Goal: Information Seeking & Learning: Learn about a topic

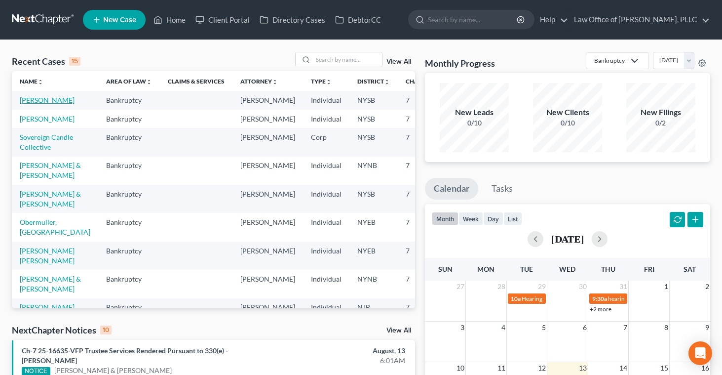
click at [26, 99] on link "[PERSON_NAME]" at bounding box center [47, 100] width 55 height 8
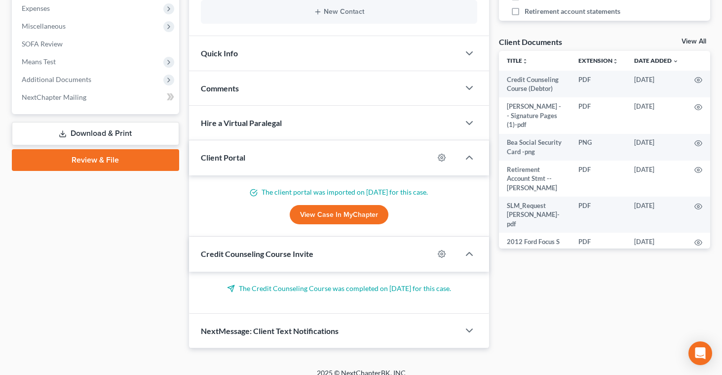
scroll to position [333, 0]
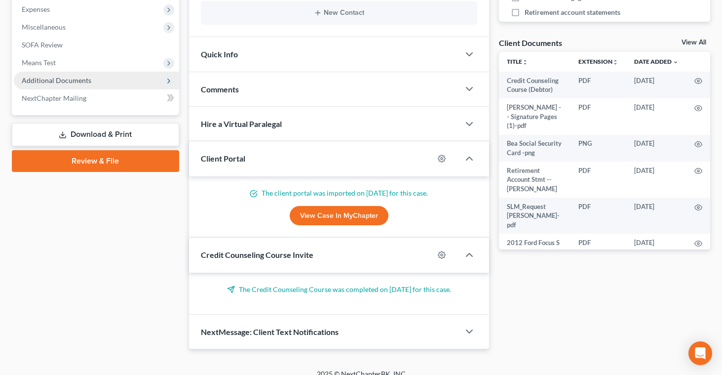
click at [80, 79] on span "Additional Documents" at bounding box center [57, 80] width 70 height 8
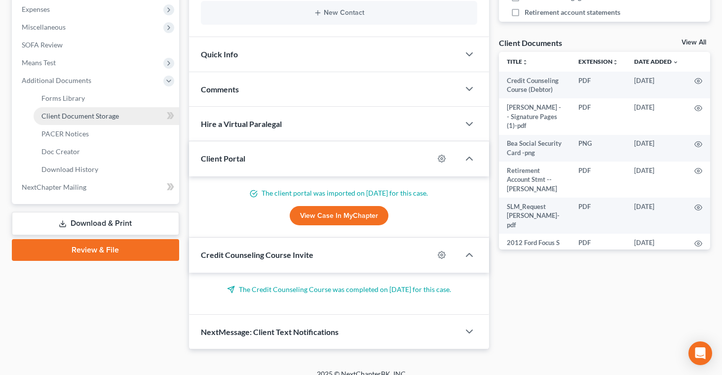
click at [81, 113] on span "Client Document Storage" at bounding box center [79, 116] width 77 height 8
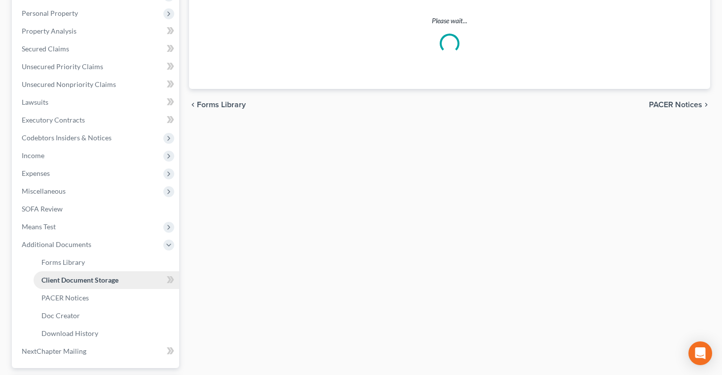
select select "0"
select select "4"
select select "0"
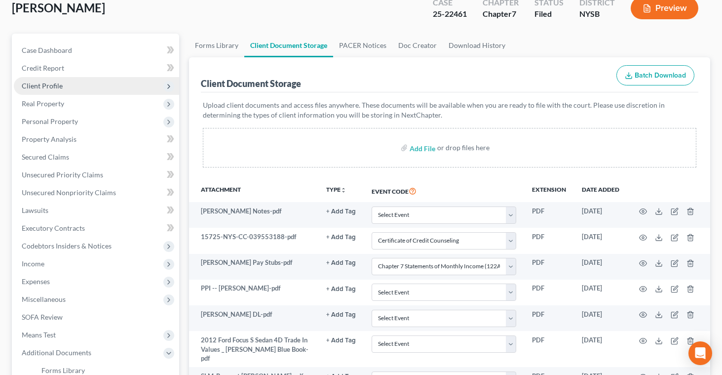
scroll to position [256, 0]
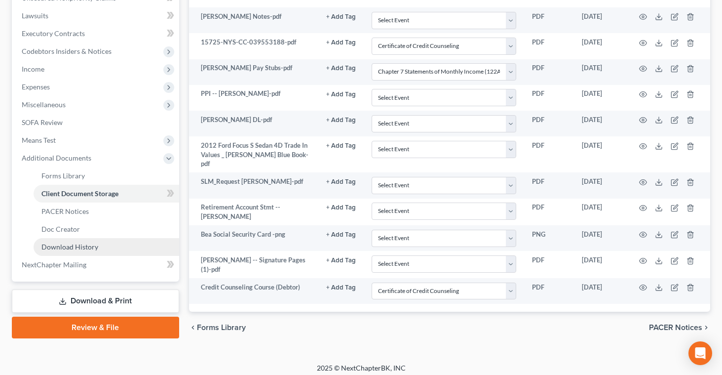
click at [76, 242] on span "Download History" at bounding box center [69, 246] width 57 height 8
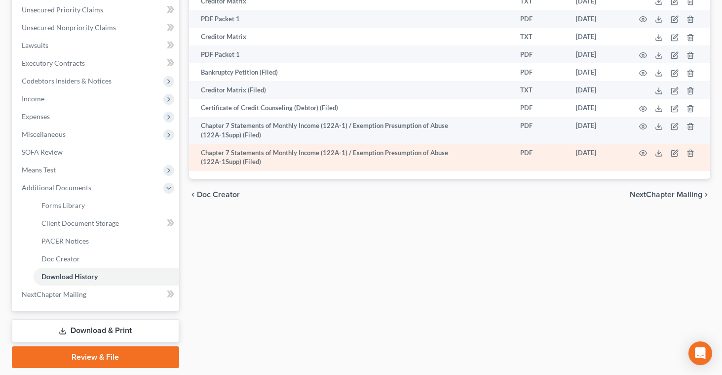
scroll to position [225, 0]
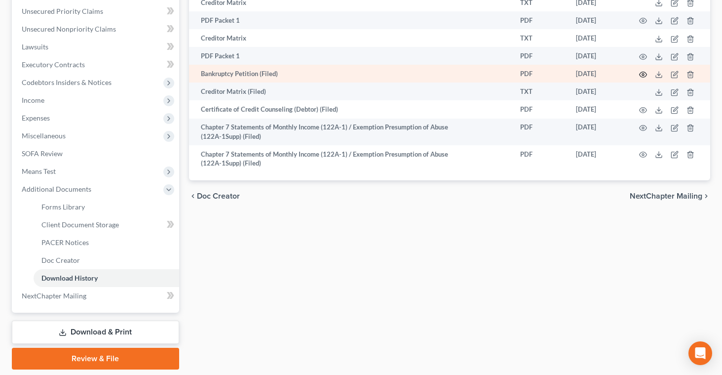
click at [641, 75] on icon "button" at bounding box center [643, 75] width 8 height 8
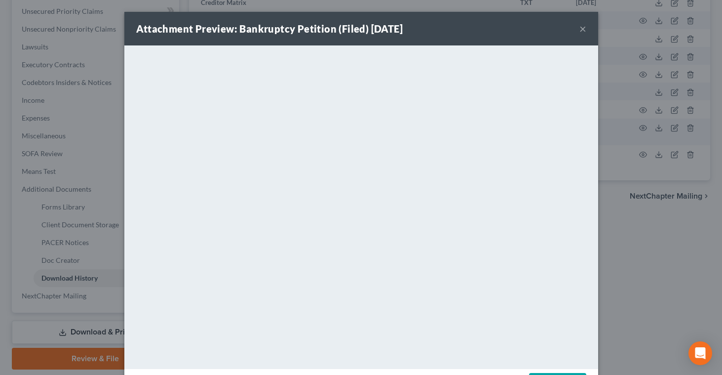
click at [579, 31] on button "×" at bounding box center [582, 29] width 7 height 12
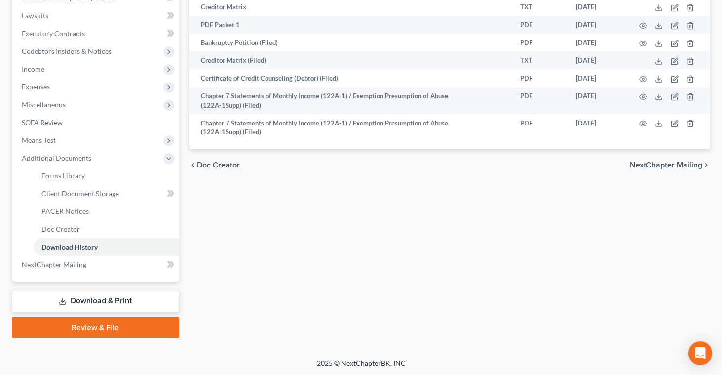
scroll to position [256, 0]
click at [79, 209] on span "PACER Notices" at bounding box center [64, 211] width 47 height 8
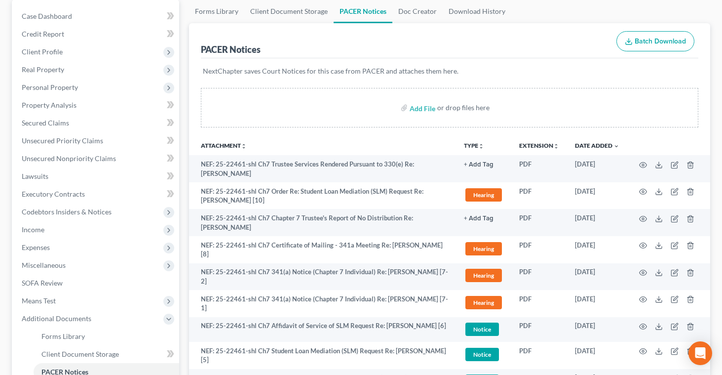
scroll to position [96, 0]
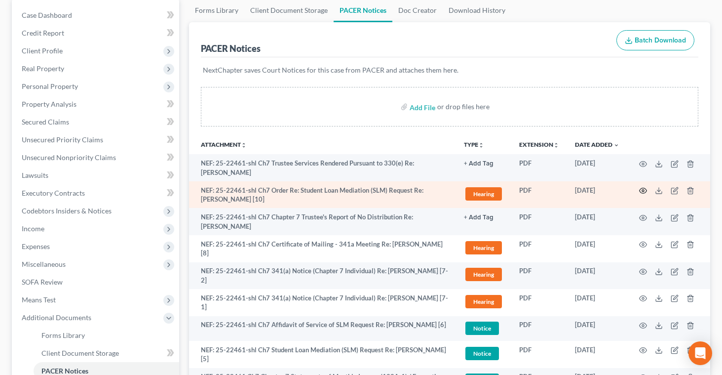
click at [643, 191] on icon "button" at bounding box center [643, 191] width 8 height 8
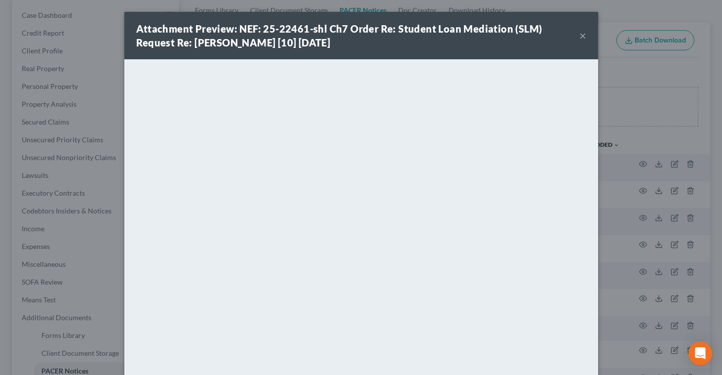
click at [604, 29] on div "Attachment Preview: NEF: 25-22461-shl Ch7 Order Re: Student Loan Mediation (SLM…" at bounding box center [361, 187] width 722 height 375
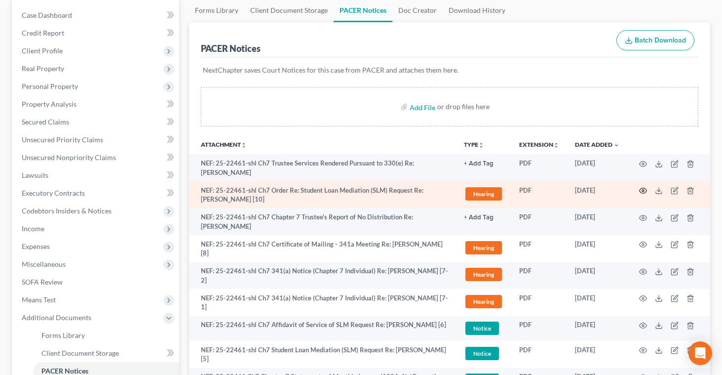
click at [641, 191] on icon "button" at bounding box center [643, 191] width 8 height 8
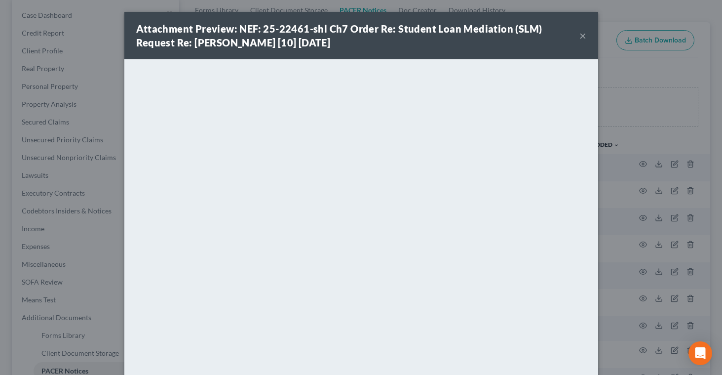
click at [580, 38] on button "×" at bounding box center [582, 36] width 7 height 12
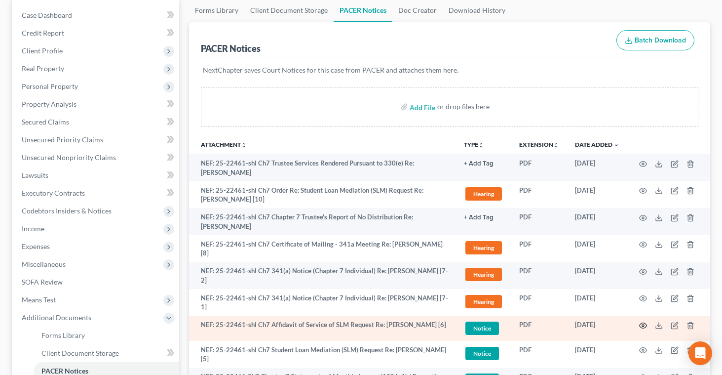
click at [642, 325] on icon "button" at bounding box center [643, 325] width 8 height 8
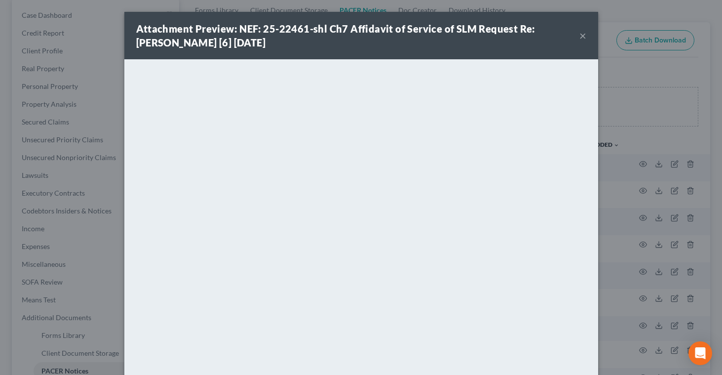
click at [579, 37] on button "×" at bounding box center [582, 36] width 7 height 12
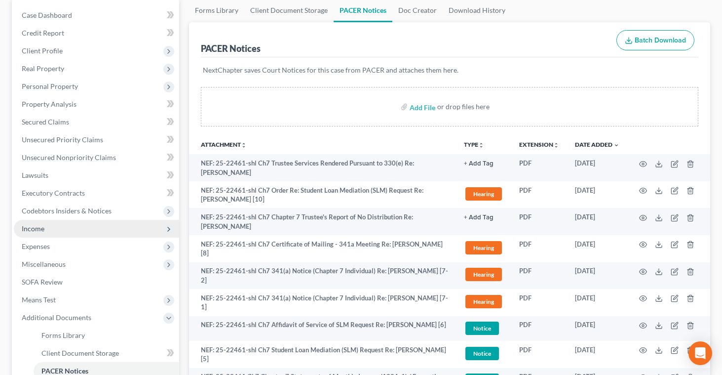
click at [52, 226] on span "Income" at bounding box center [96, 229] width 165 height 18
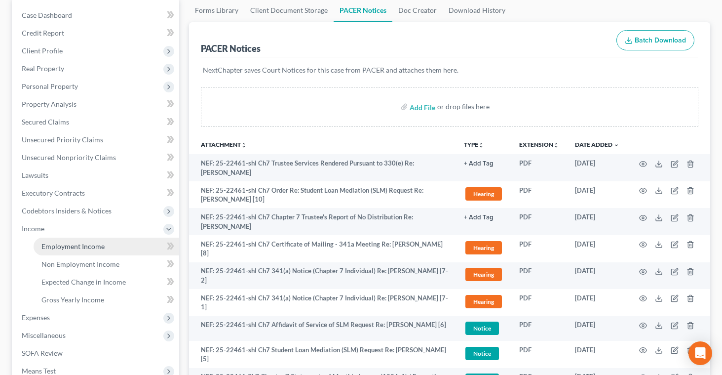
click at [55, 245] on span "Employment Income" at bounding box center [72, 246] width 63 height 8
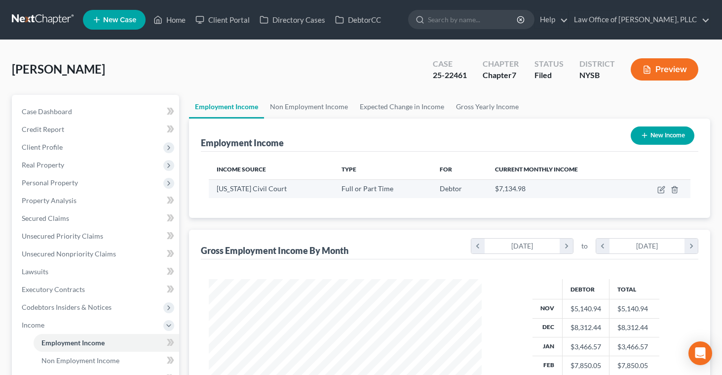
scroll to position [177, 292]
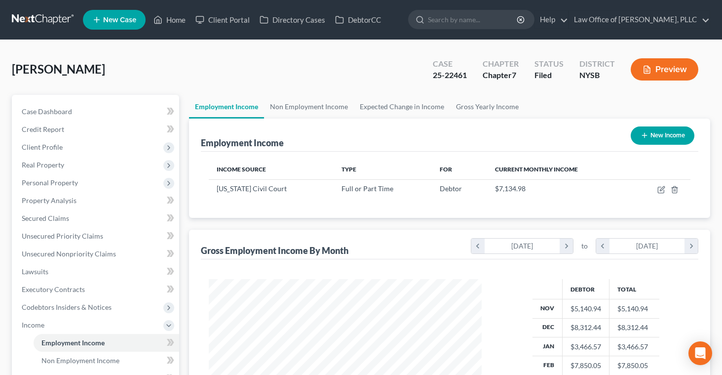
click at [657, 72] on button "Preview" at bounding box center [665, 69] width 68 height 22
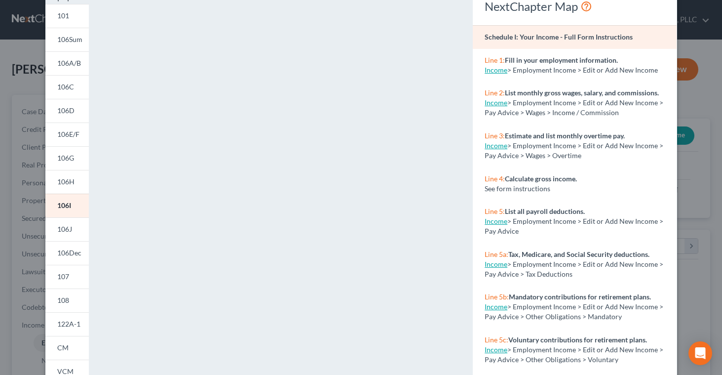
scroll to position [0, 0]
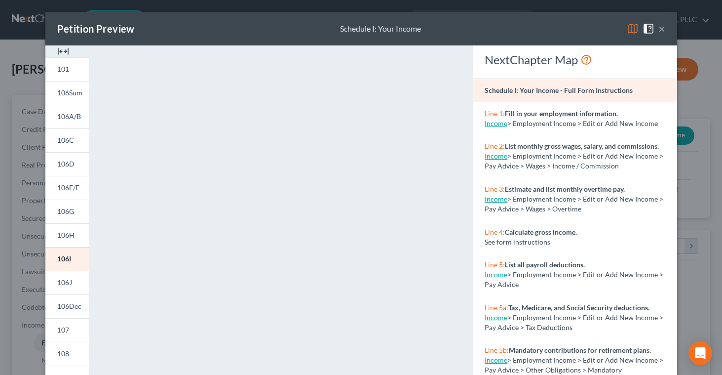
click at [658, 31] on button "×" at bounding box center [661, 29] width 7 height 12
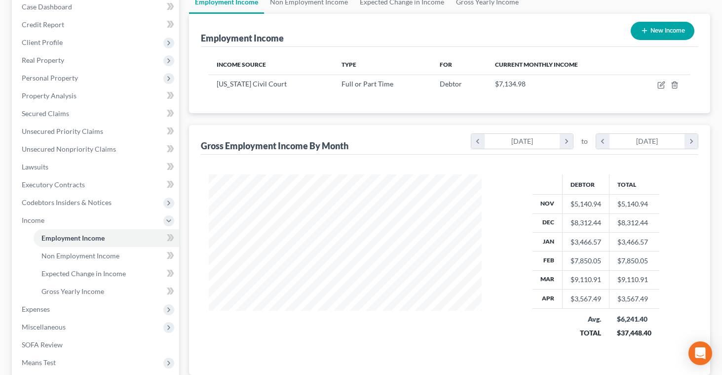
scroll to position [105, 0]
click at [35, 305] on span "Expenses" at bounding box center [36, 308] width 28 height 8
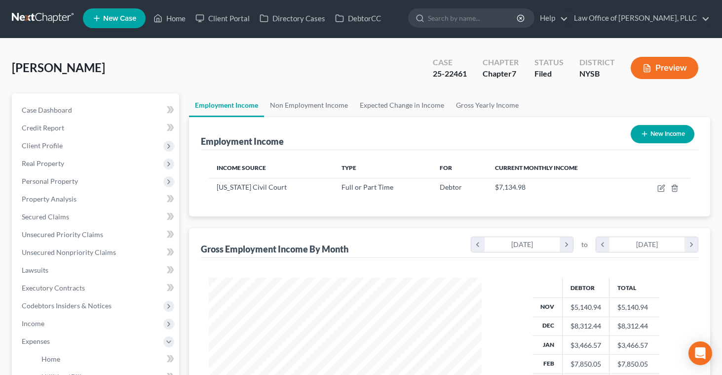
scroll to position [0, 0]
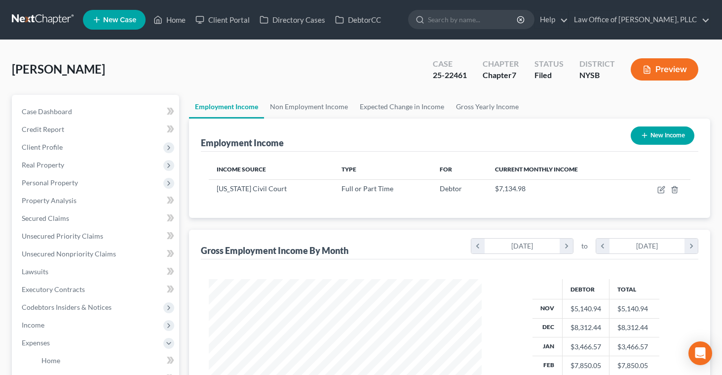
click at [663, 66] on button "Preview" at bounding box center [665, 69] width 68 height 22
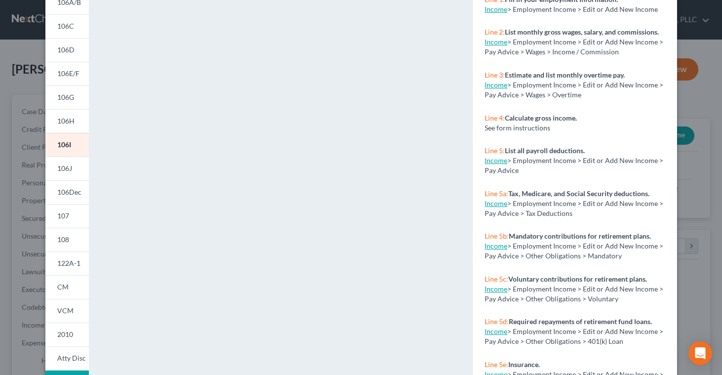
scroll to position [150, 0]
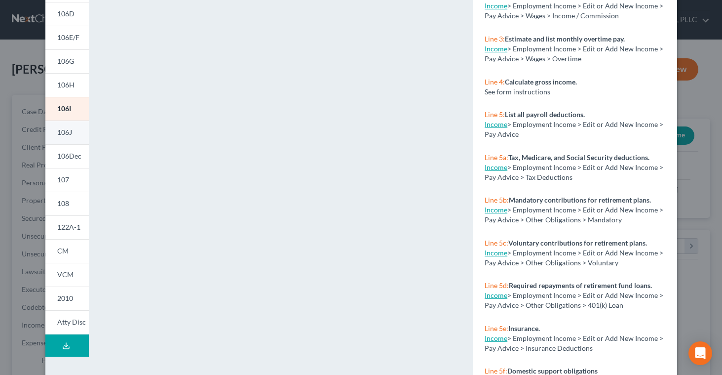
click at [69, 131] on span "106J" at bounding box center [64, 132] width 15 height 8
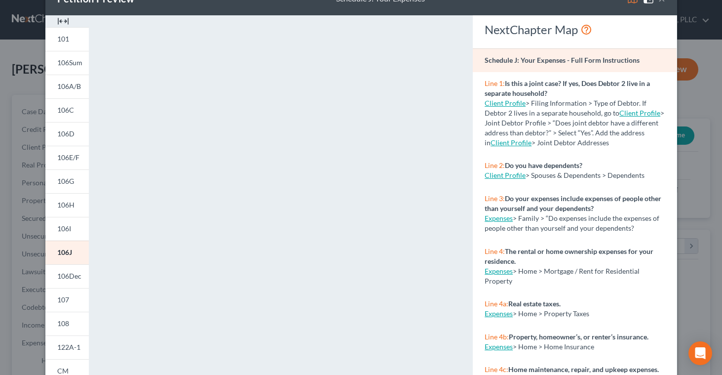
scroll to position [28, 0]
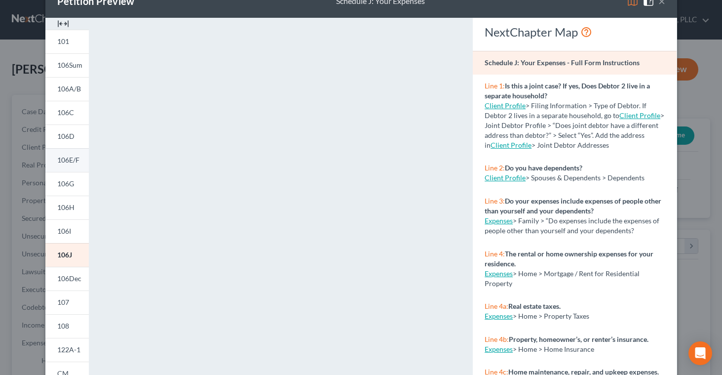
click at [74, 158] on span "106E/F" at bounding box center [68, 159] width 22 height 8
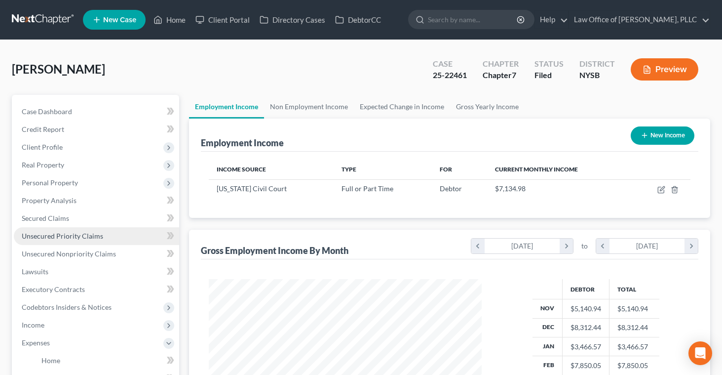
click at [51, 237] on span "Unsecured Priority Claims" at bounding box center [62, 235] width 81 height 8
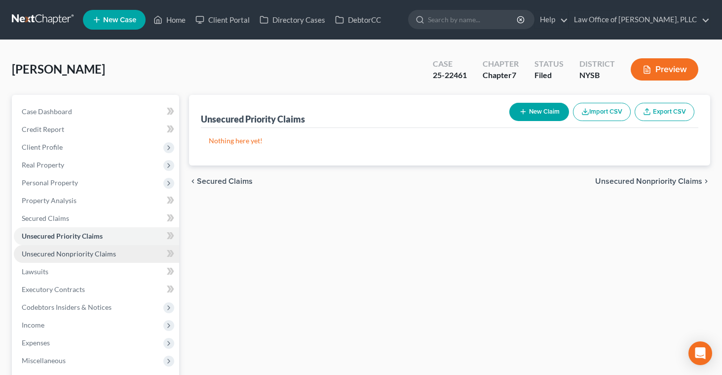
click at [51, 254] on span "Unsecured Nonpriority Claims" at bounding box center [69, 253] width 94 height 8
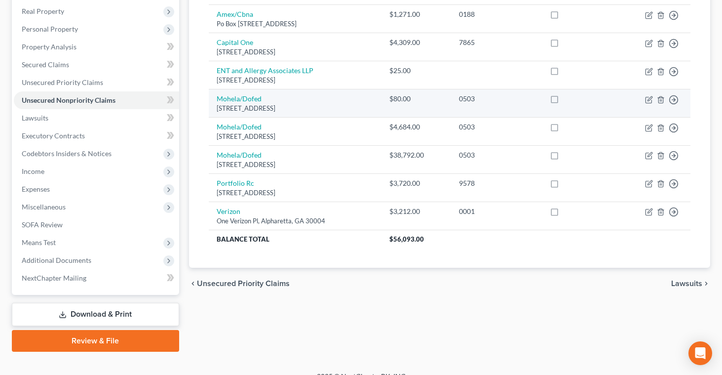
scroll to position [154, 0]
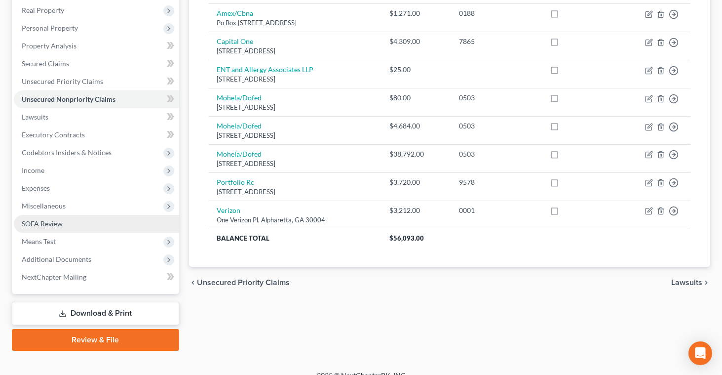
click at [48, 230] on link "SOFA Review" at bounding box center [96, 224] width 165 height 18
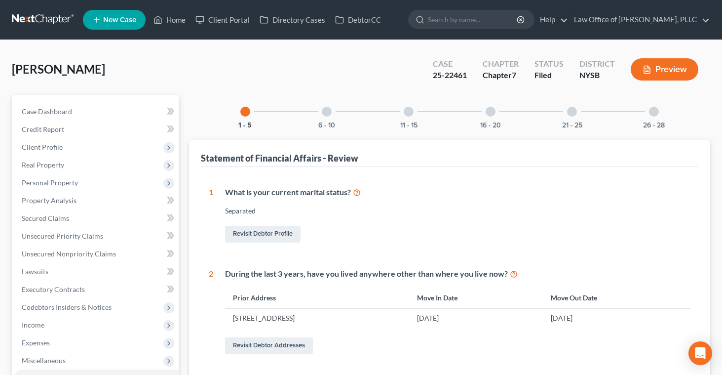
scroll to position [3, 0]
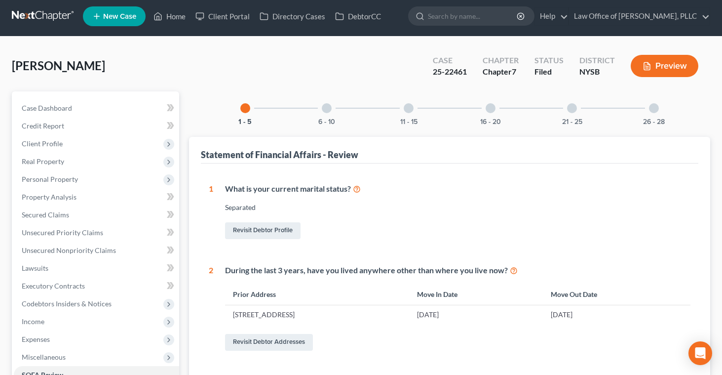
click at [657, 64] on button "Preview" at bounding box center [665, 66] width 68 height 22
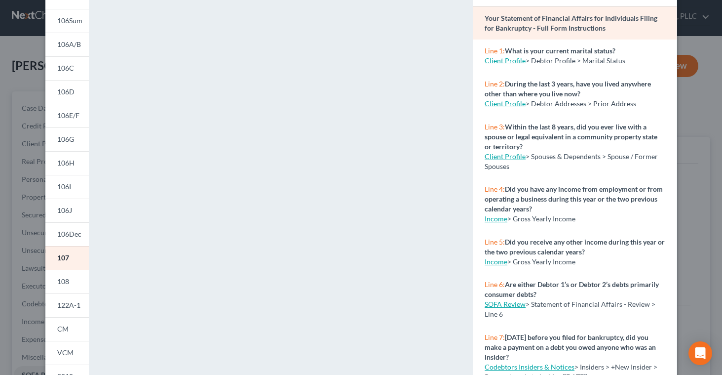
scroll to position [182, 0]
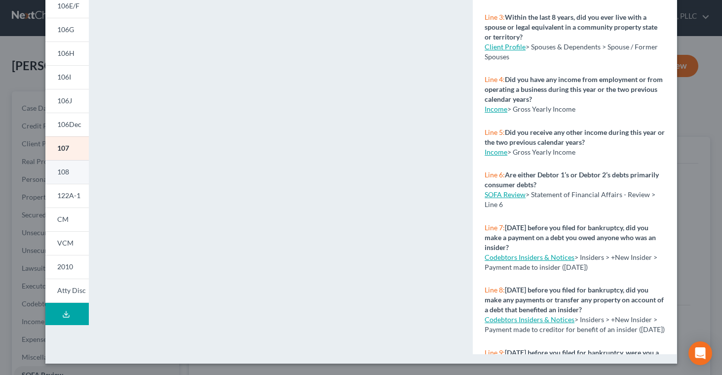
click at [62, 167] on span "108" at bounding box center [63, 171] width 12 height 8
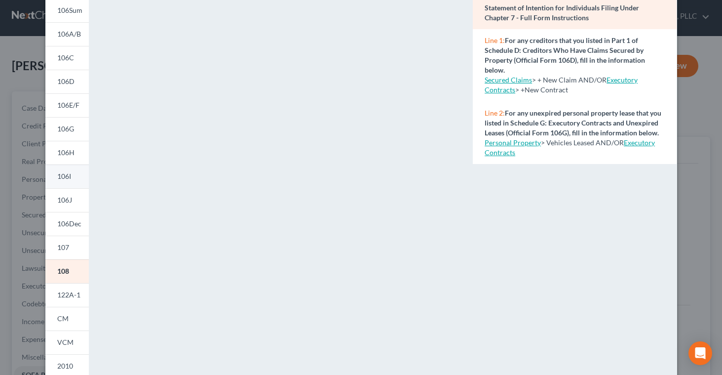
scroll to position [88, 0]
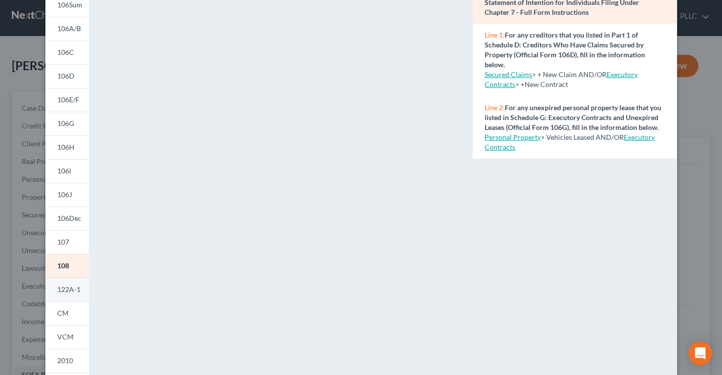
click at [72, 287] on span "122A-1" at bounding box center [68, 289] width 23 height 8
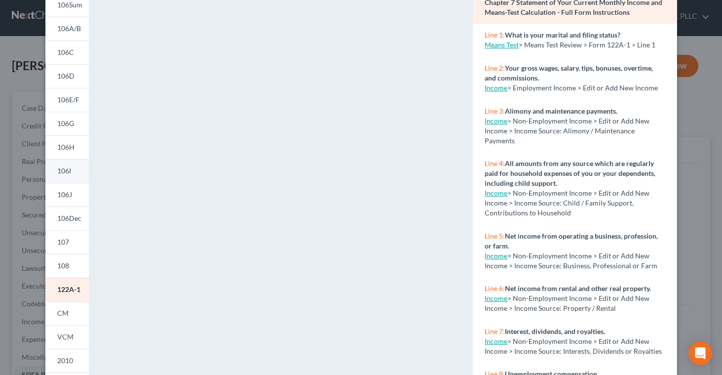
click at [68, 170] on span "106I" at bounding box center [64, 170] width 14 height 8
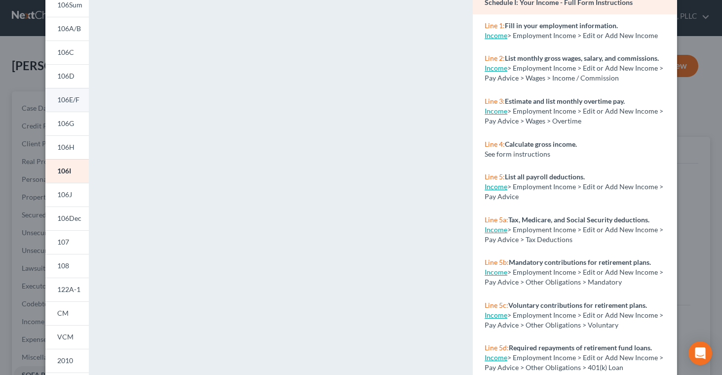
click at [70, 102] on span "106E/F" at bounding box center [68, 99] width 22 height 8
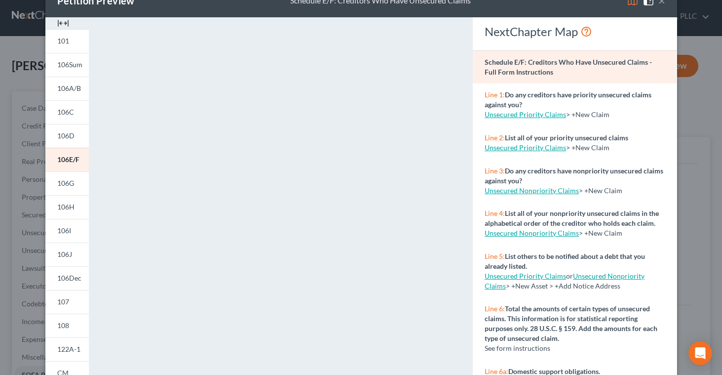
scroll to position [0, 0]
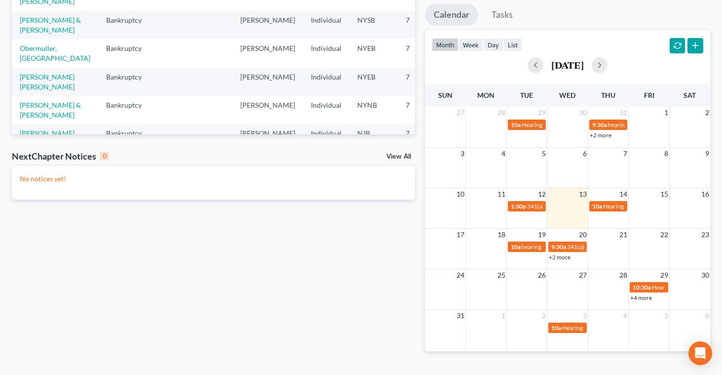
scroll to position [174, 0]
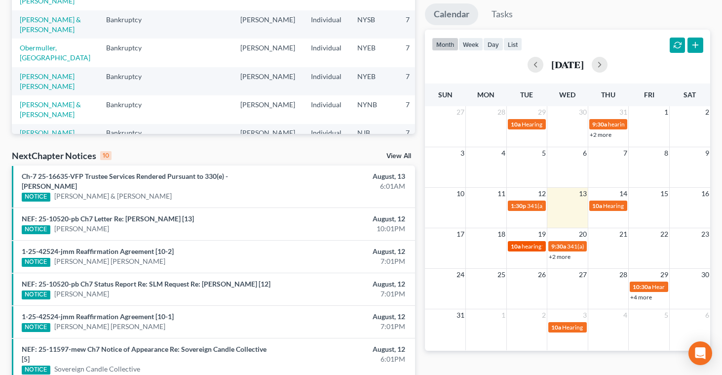
click at [528, 244] on span "hearing for [PERSON_NAME]" at bounding box center [560, 245] width 76 height 7
select select "Days"
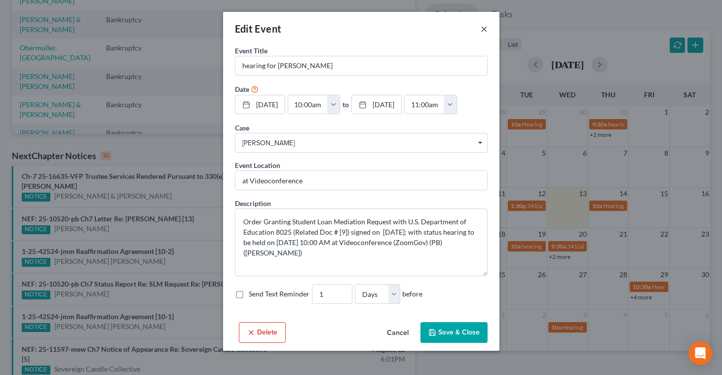
click at [486, 31] on button "×" at bounding box center [484, 29] width 7 height 12
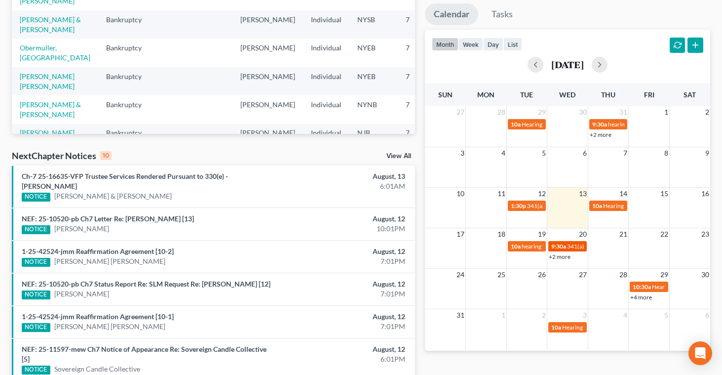
click at [554, 246] on span "9:30a" at bounding box center [558, 245] width 15 height 7
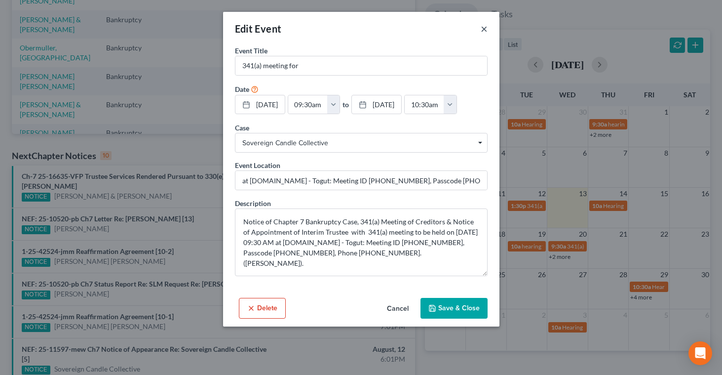
click at [484, 32] on button "×" at bounding box center [484, 29] width 7 height 12
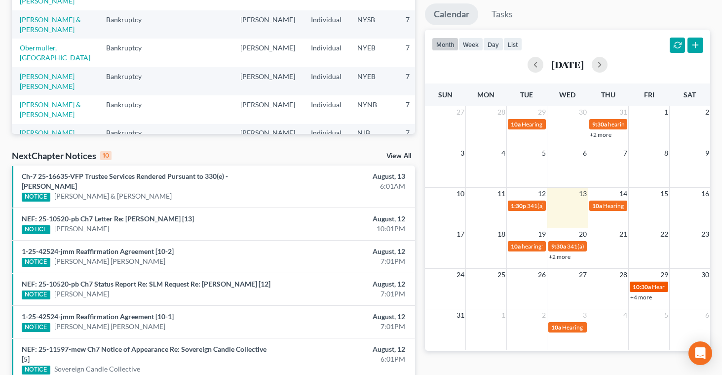
click at [649, 284] on span "10:30a" at bounding box center [642, 286] width 18 height 7
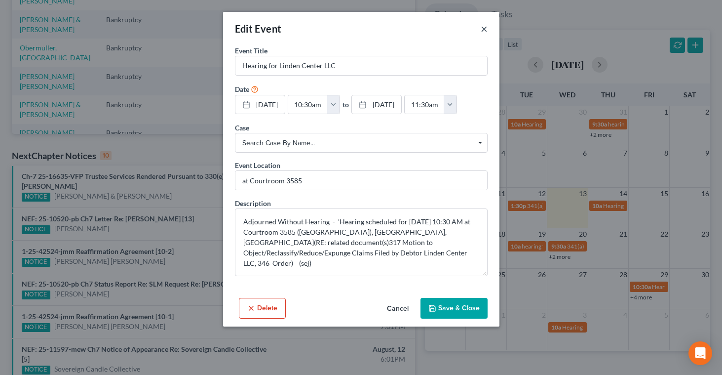
click at [483, 31] on button "×" at bounding box center [484, 29] width 7 height 12
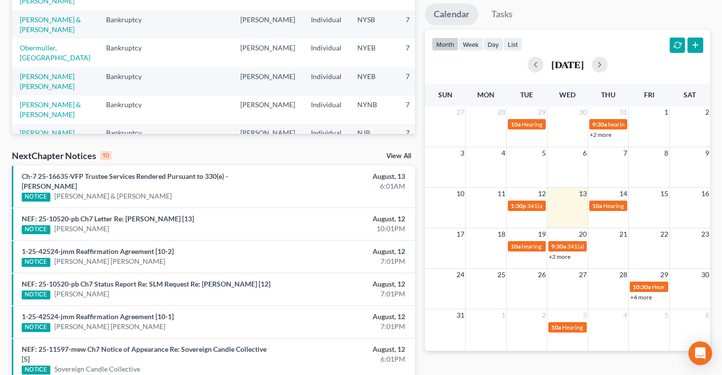
click at [637, 299] on link "+4 more" at bounding box center [641, 296] width 22 height 7
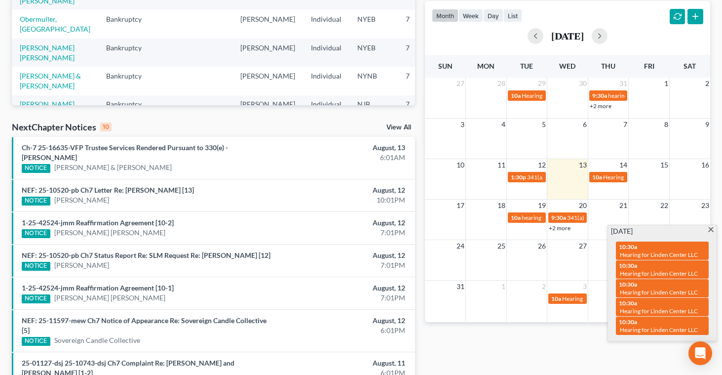
scroll to position [205, 0]
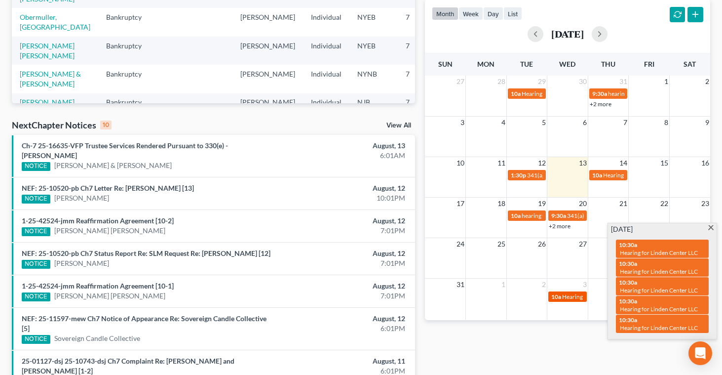
click at [566, 296] on span "Hearing for [PERSON_NAME] & [PERSON_NAME]" at bounding box center [626, 296] width 129 height 7
select select "Days"
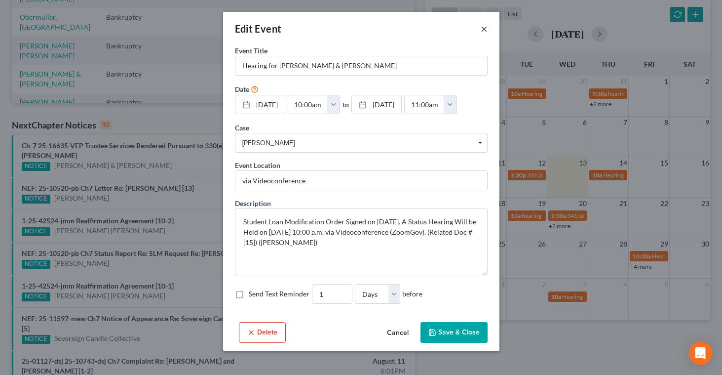
click at [483, 31] on button "×" at bounding box center [484, 29] width 7 height 12
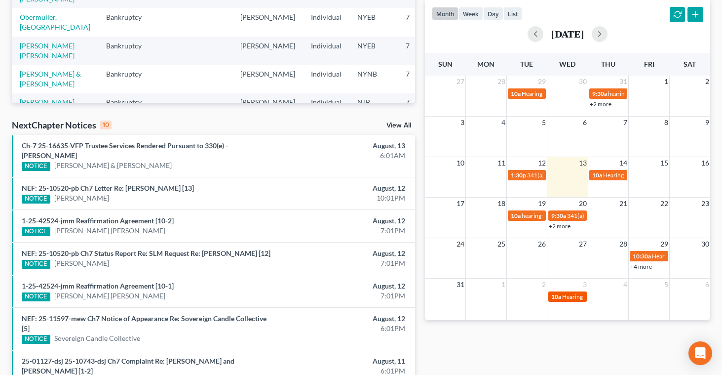
click at [565, 297] on span "Hearing for [PERSON_NAME] & [PERSON_NAME]" at bounding box center [626, 296] width 129 height 7
select select "Days"
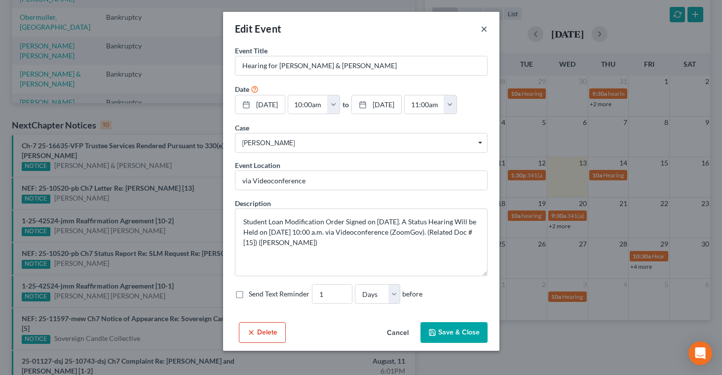
click at [483, 32] on button "×" at bounding box center [484, 29] width 7 height 12
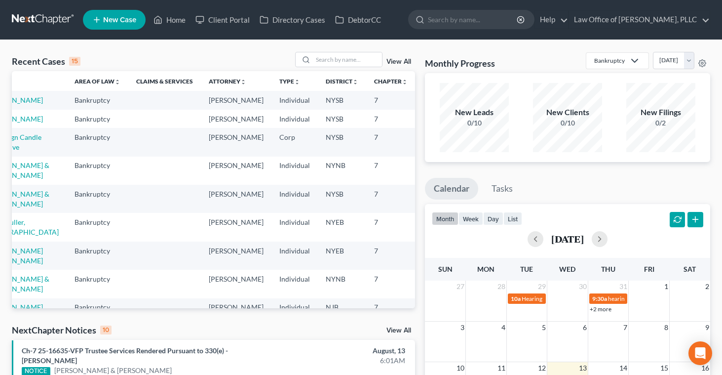
scroll to position [0, 0]
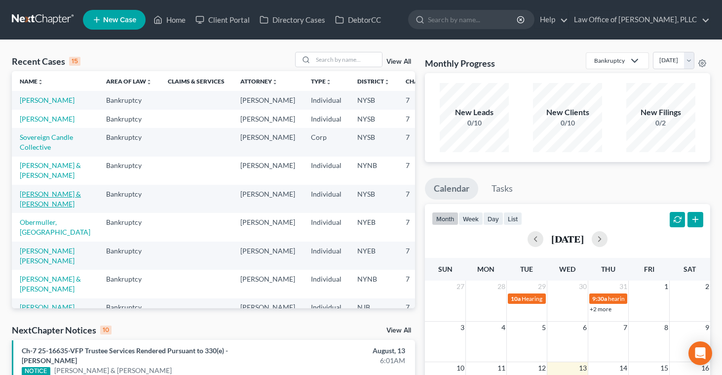
click at [34, 208] on link "[PERSON_NAME] & [PERSON_NAME]" at bounding box center [50, 198] width 61 height 18
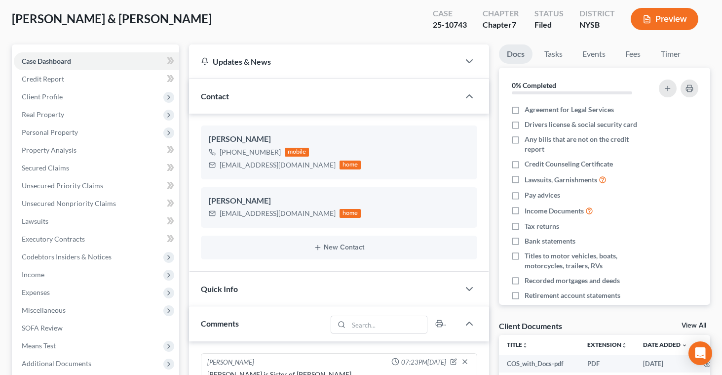
scroll to position [48, 0]
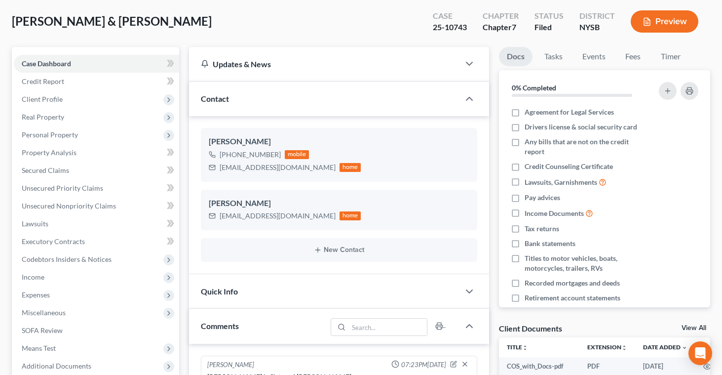
click at [642, 26] on button "Preview" at bounding box center [665, 21] width 68 height 22
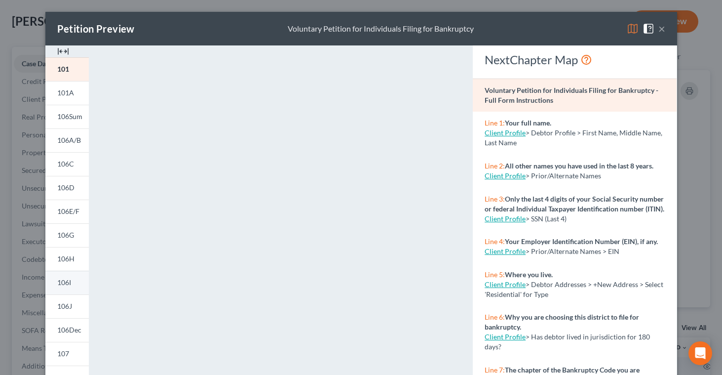
click at [62, 284] on span "106I" at bounding box center [64, 282] width 14 height 8
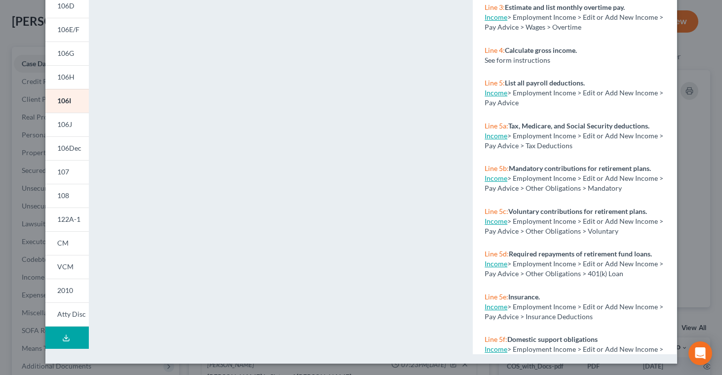
scroll to position [0, 0]
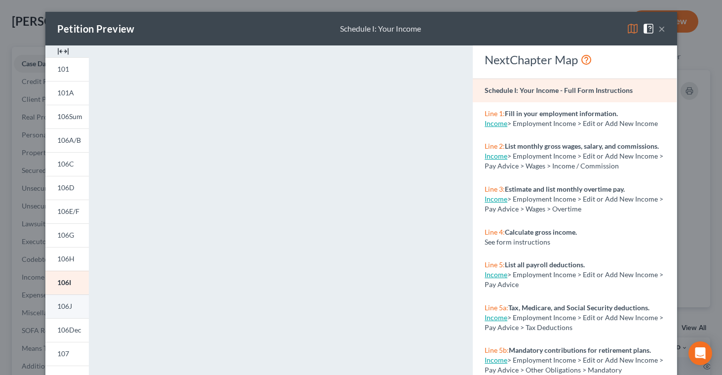
click at [60, 303] on span "106J" at bounding box center [64, 306] width 15 height 8
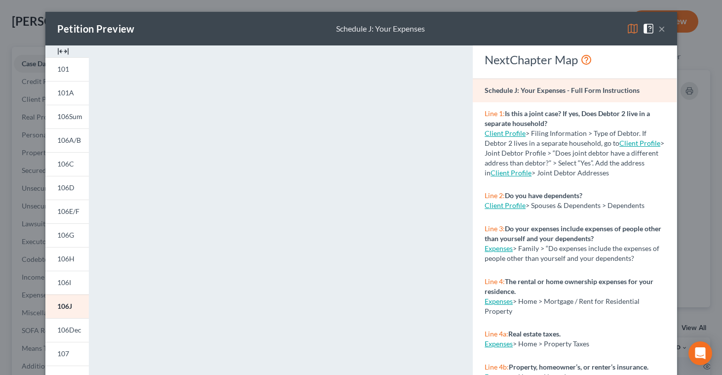
click at [19, 39] on div "Petition Preview Schedule J: Your Expenses × 101 101A 106Sum 106A/B 106C 106D 1…" at bounding box center [361, 187] width 722 height 375
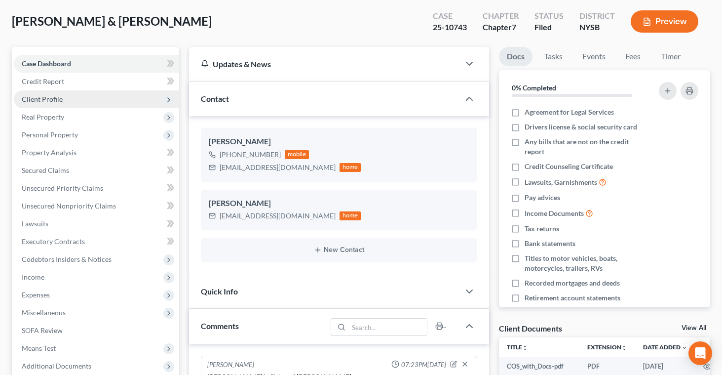
click at [40, 100] on span "Client Profile" at bounding box center [42, 99] width 41 height 8
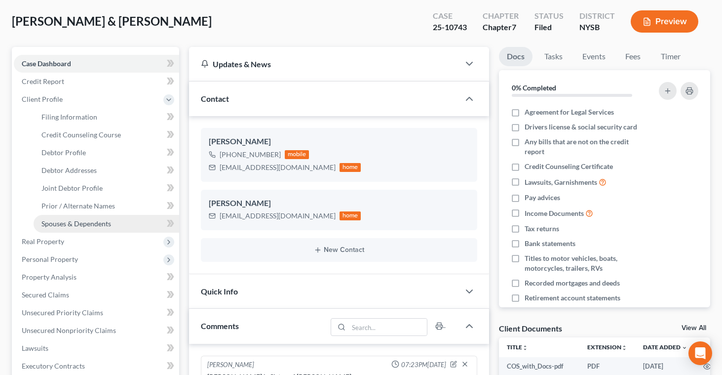
click at [53, 222] on span "Spouses & Dependents" at bounding box center [76, 223] width 70 height 8
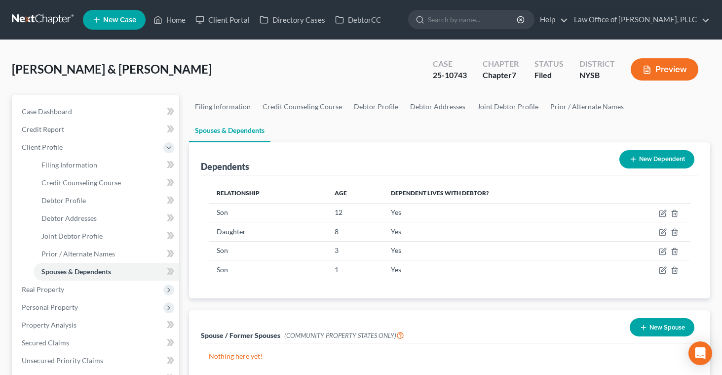
click at [648, 70] on line "button" at bounding box center [646, 70] width 3 height 0
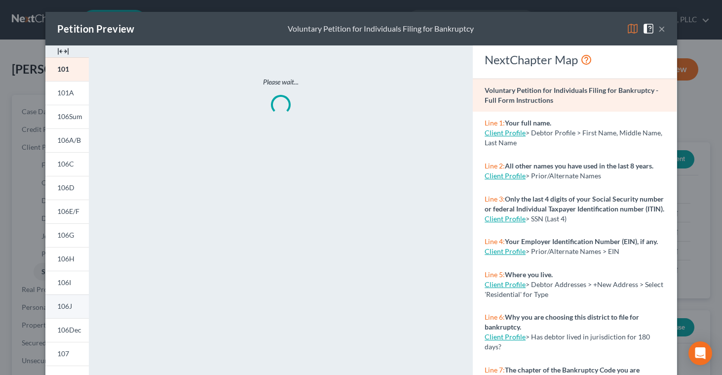
click at [64, 303] on span "106J" at bounding box center [64, 306] width 15 height 8
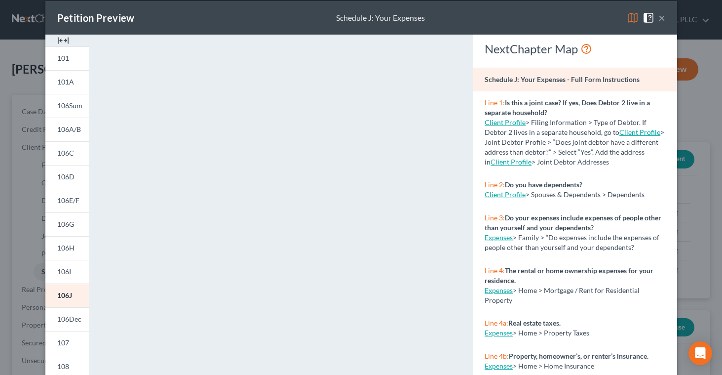
scroll to position [14, 0]
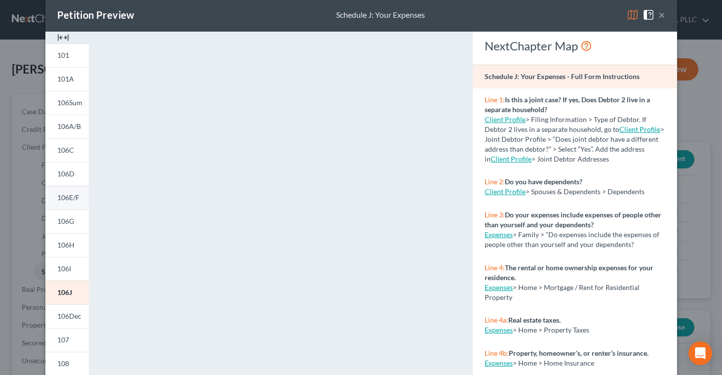
click at [65, 200] on span "106E/F" at bounding box center [68, 197] width 22 height 8
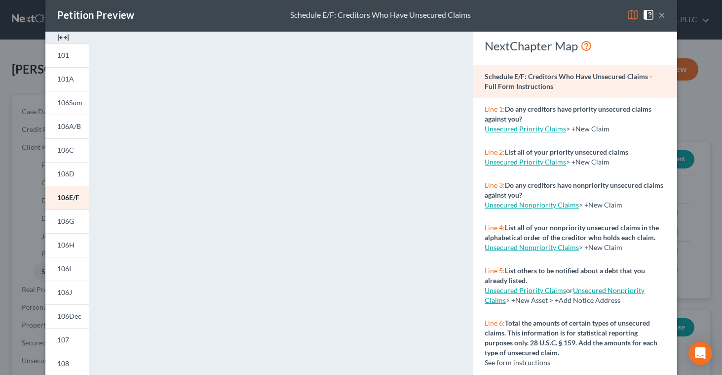
click at [662, 18] on button "×" at bounding box center [661, 15] width 7 height 12
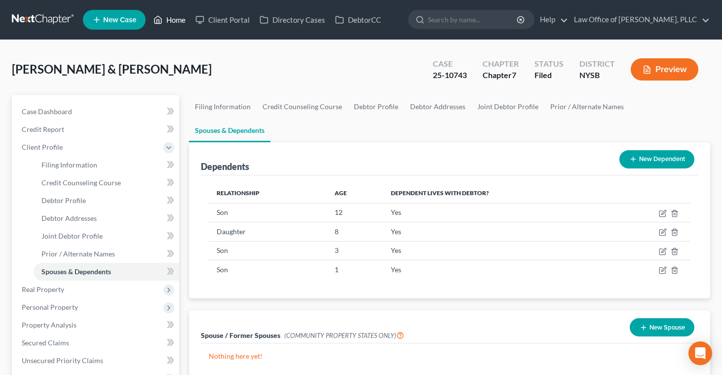
click at [174, 26] on link "Home" at bounding box center [170, 20] width 42 height 18
click at [174, 19] on link "Home" at bounding box center [170, 20] width 42 height 18
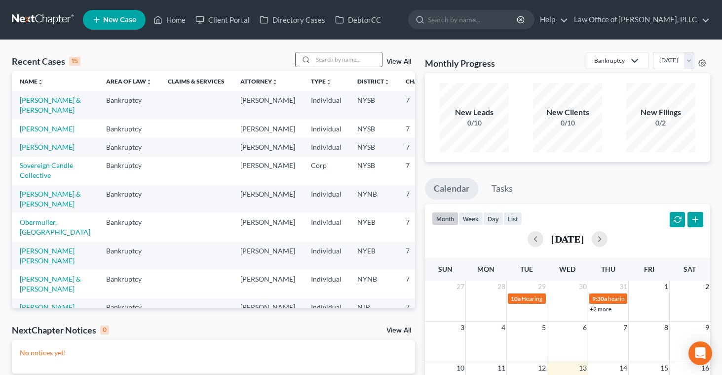
click at [319, 61] on input "search" at bounding box center [347, 59] width 69 height 14
type input "e"
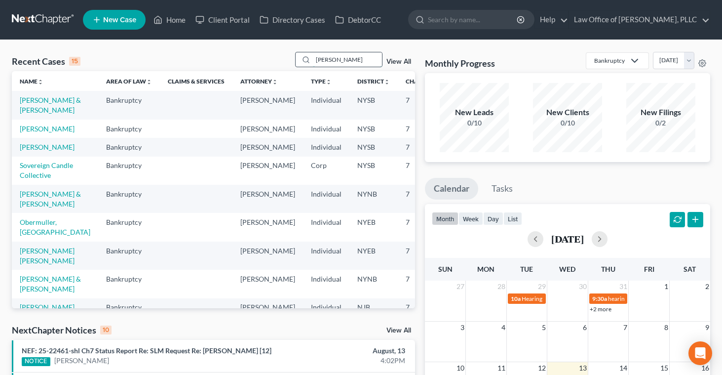
type input "regan"
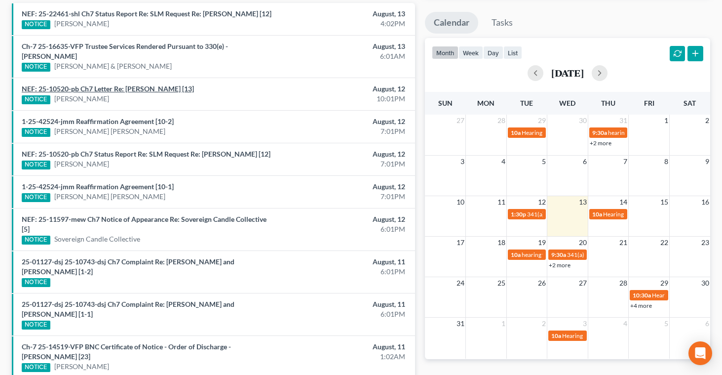
scroll to position [175, 0]
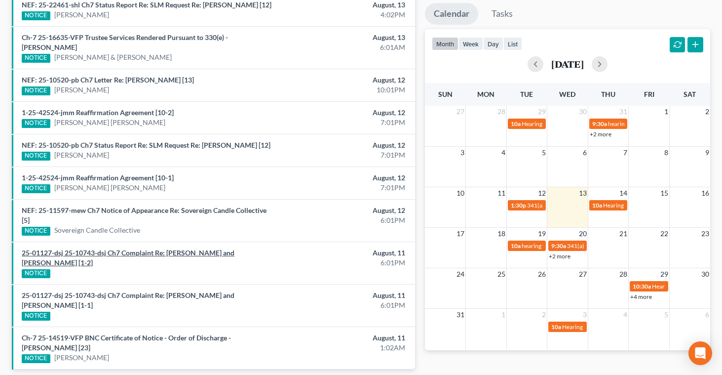
click at [113, 258] on link "25-01127-dsj 25-10743-dsj Ch7 Complaint Re: [PERSON_NAME] and [PERSON_NAME] [1-…" at bounding box center [128, 257] width 213 height 18
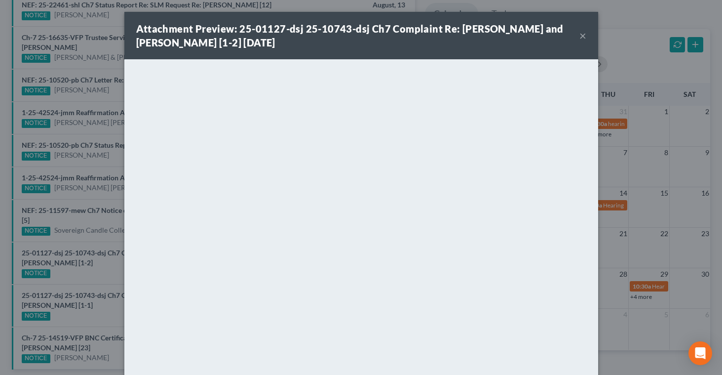
click at [583, 37] on button "×" at bounding box center [582, 36] width 7 height 12
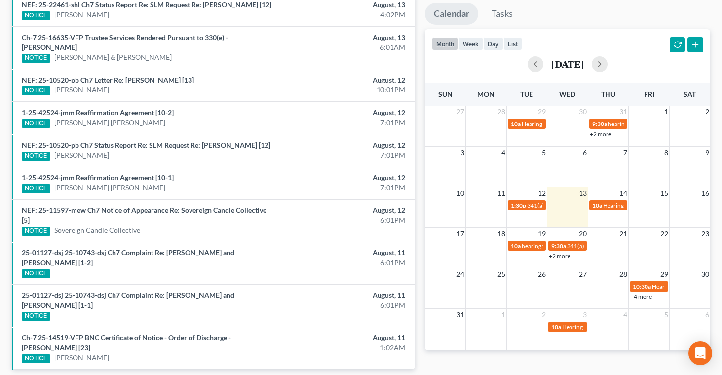
scroll to position [0, 0]
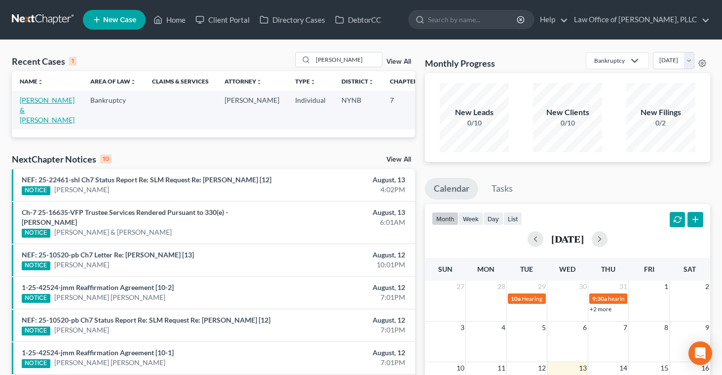
click at [39, 108] on link "[PERSON_NAME] & [PERSON_NAME]" at bounding box center [47, 110] width 55 height 28
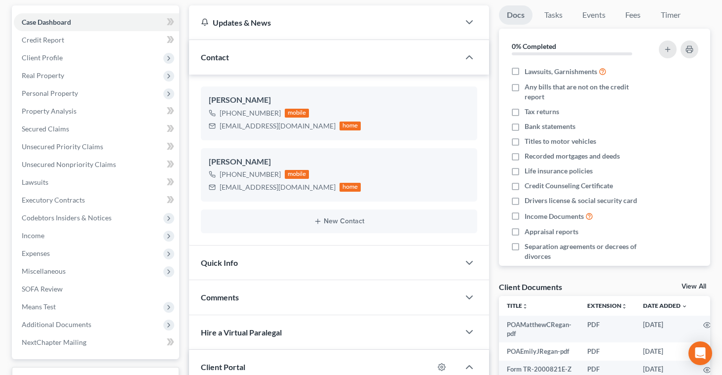
scroll to position [91, 0]
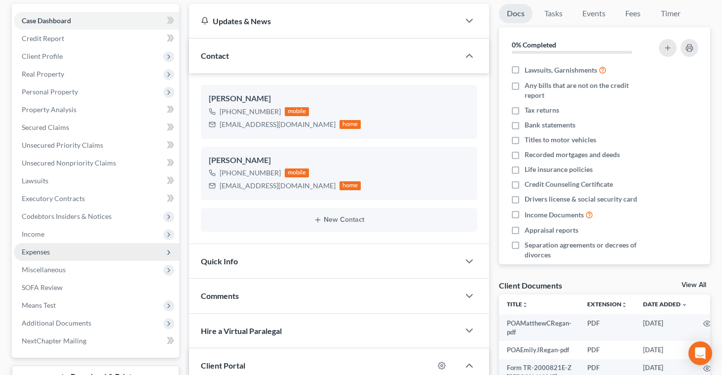
click at [43, 250] on span "Expenses" at bounding box center [36, 251] width 28 height 8
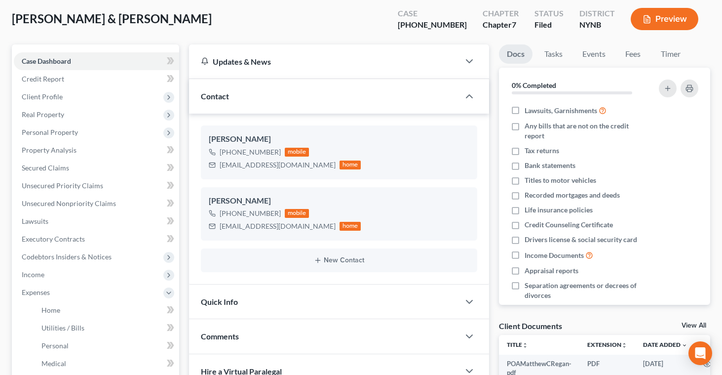
scroll to position [0, 0]
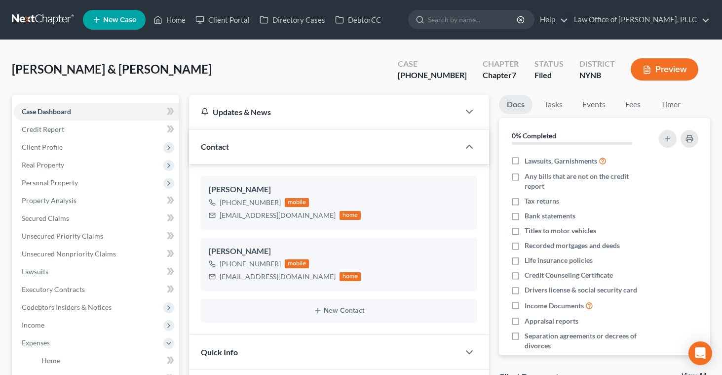
click at [677, 68] on button "Preview" at bounding box center [665, 69] width 68 height 22
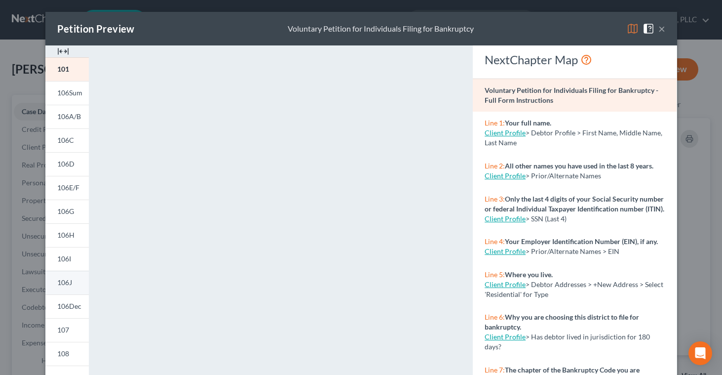
click at [62, 280] on span "106J" at bounding box center [64, 282] width 15 height 8
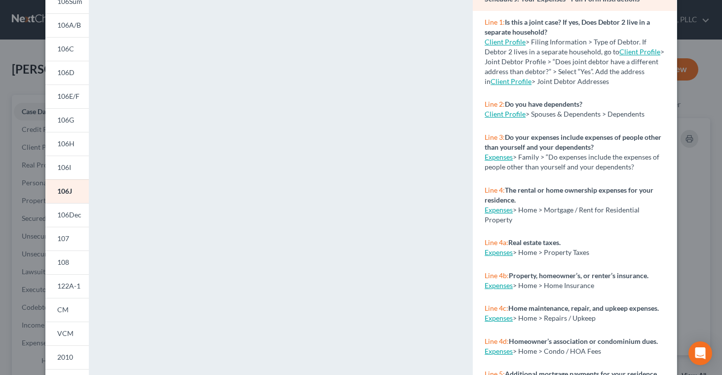
scroll to position [94, 0]
